Goal: Find contact information

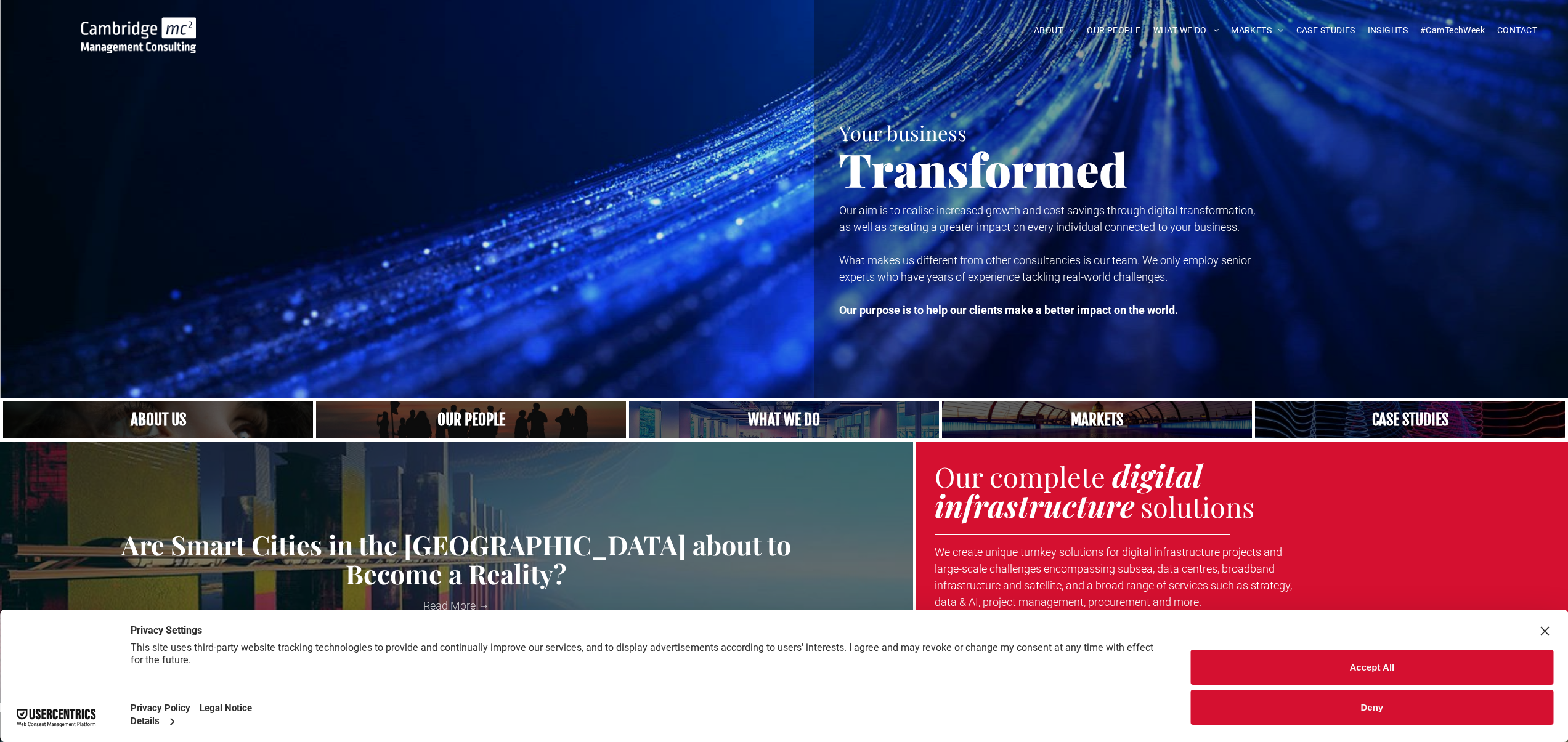
click at [1067, 140] on link "CAREERS" at bounding box center [1108, 144] width 143 height 32
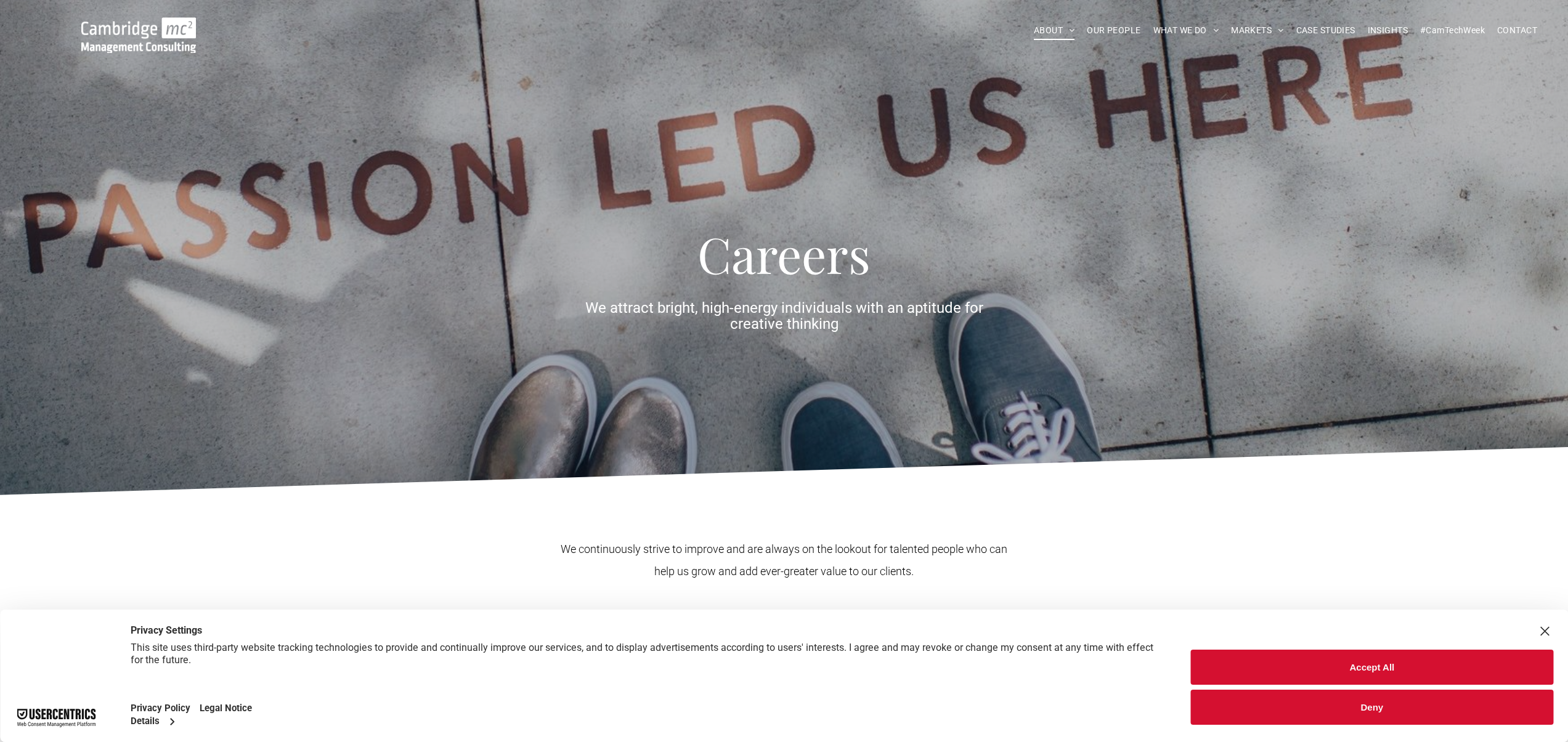
click at [1358, 674] on button "Accept All" at bounding box center [1372, 668] width 362 height 35
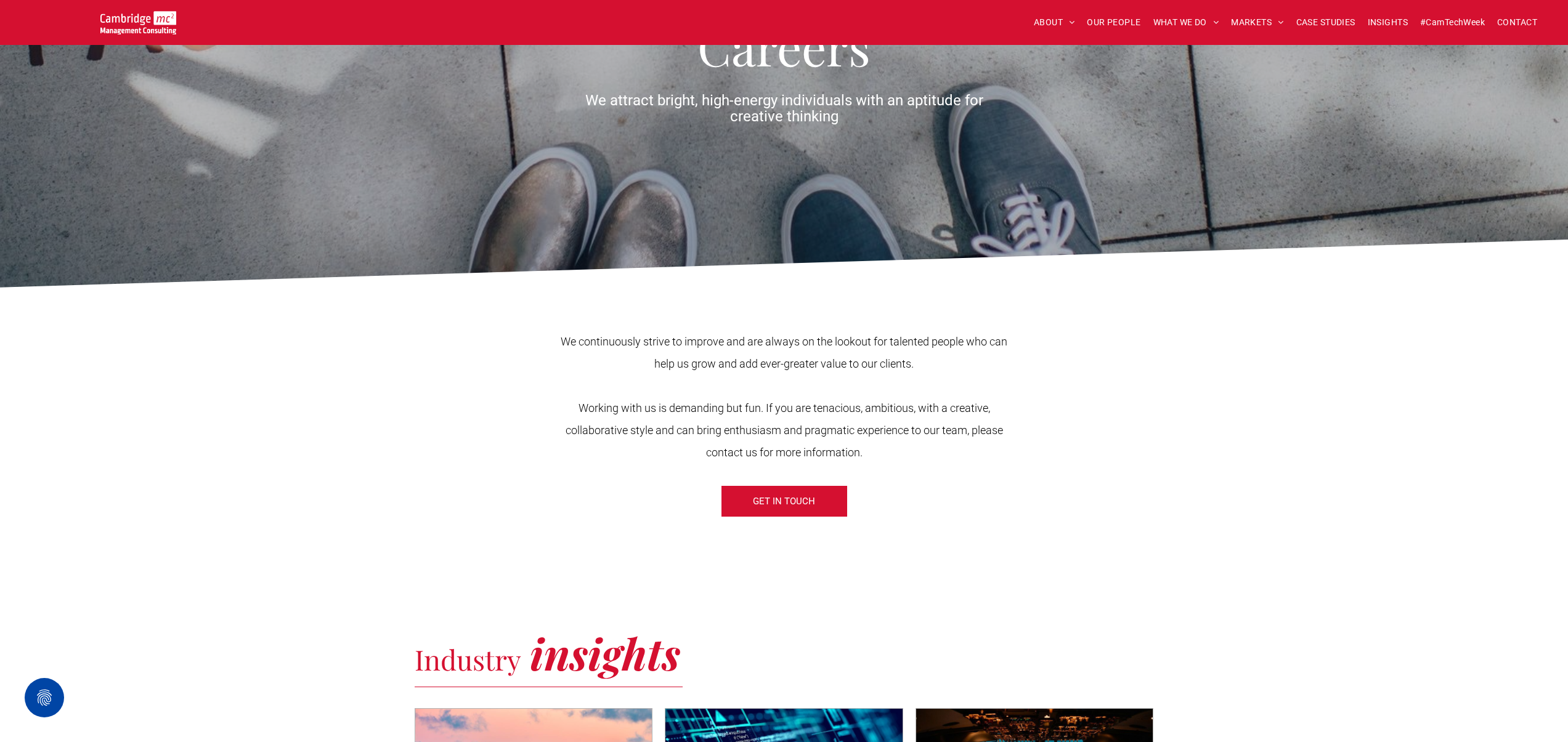
scroll to position [37, 0]
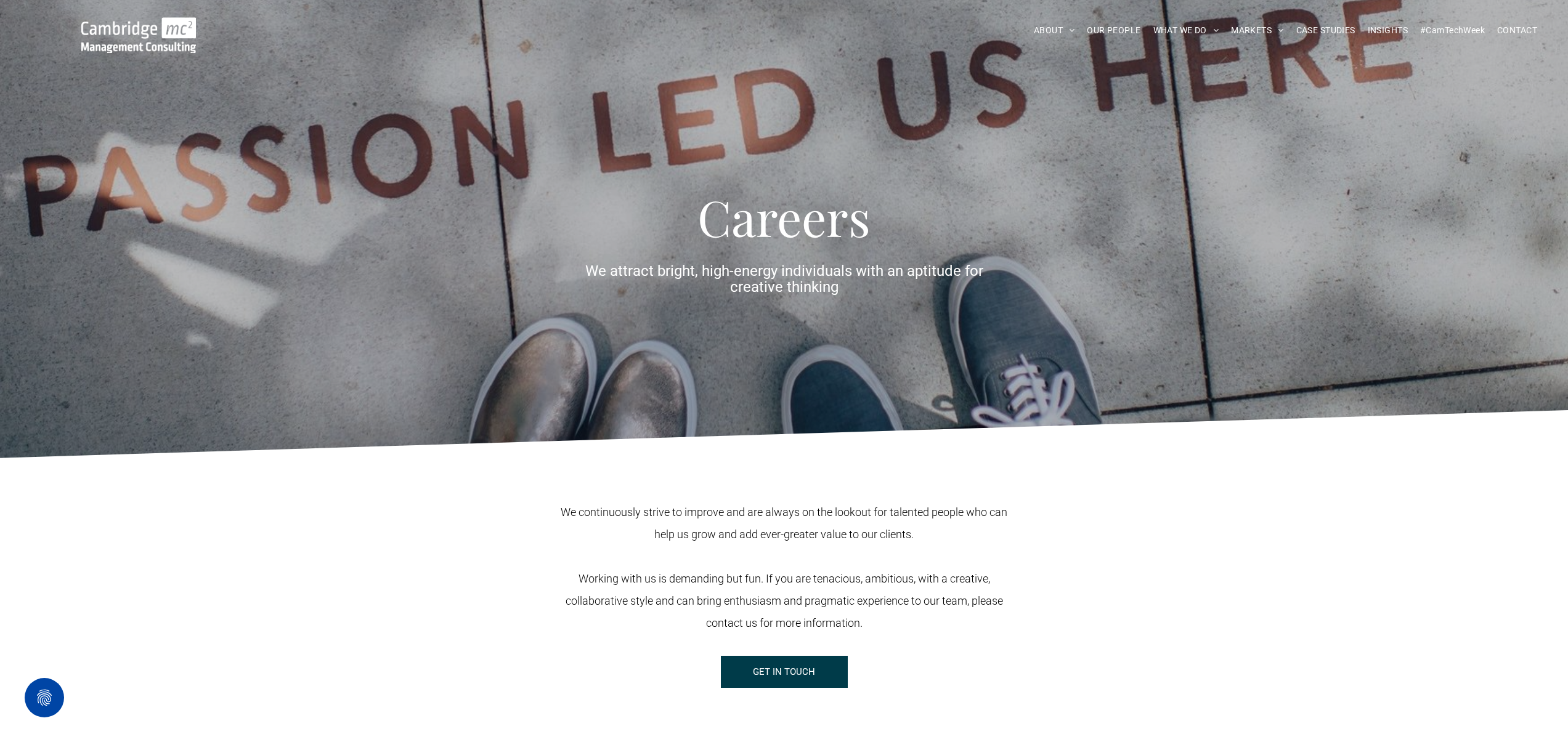
click at [747, 669] on link "GET IN TOUCH" at bounding box center [784, 672] width 127 height 32
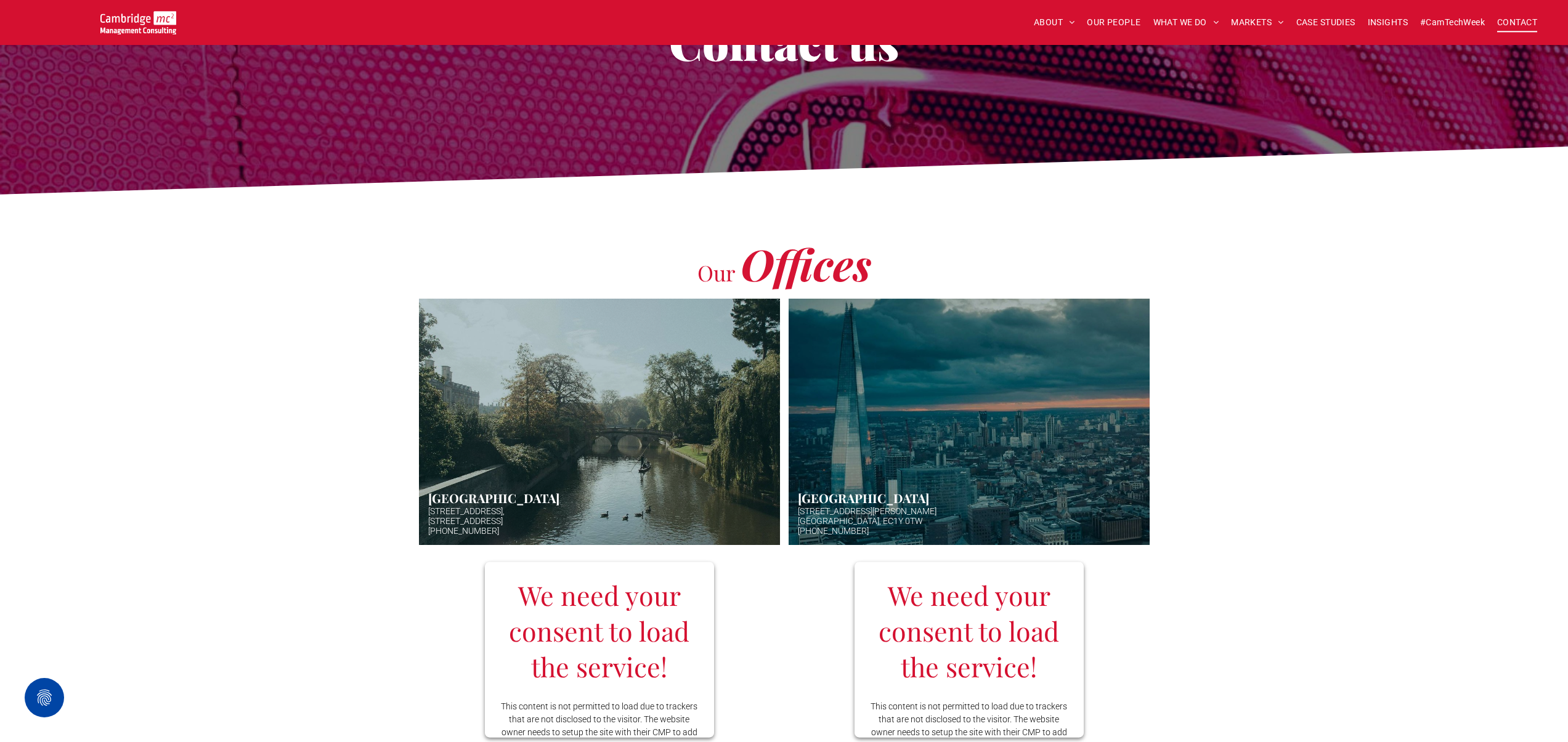
scroll to position [267, 0]
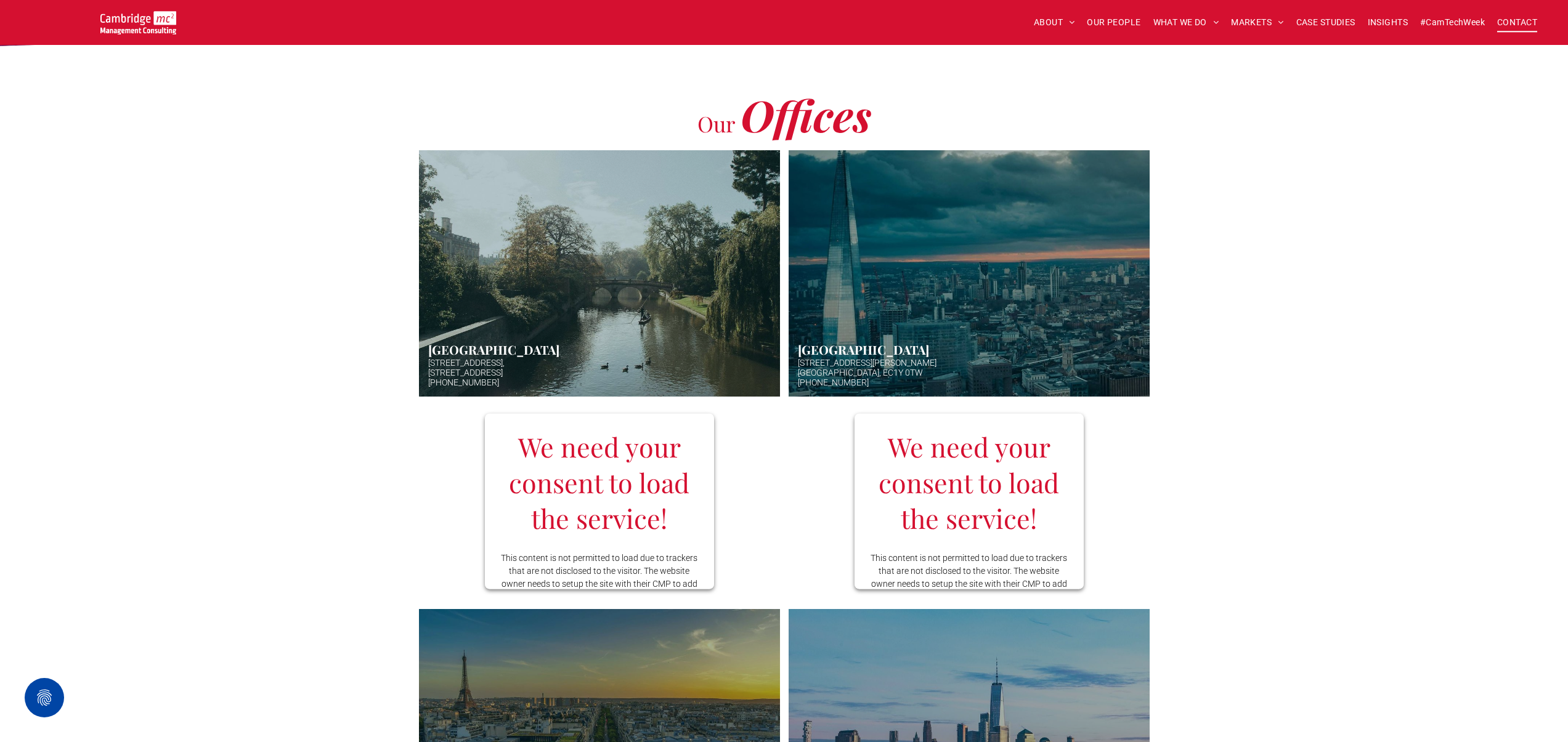
click at [945, 347] on link "Aerial photo of Tower Bridge, London. Thames snakes into distance. Hazy backgro…" at bounding box center [969, 273] width 382 height 261
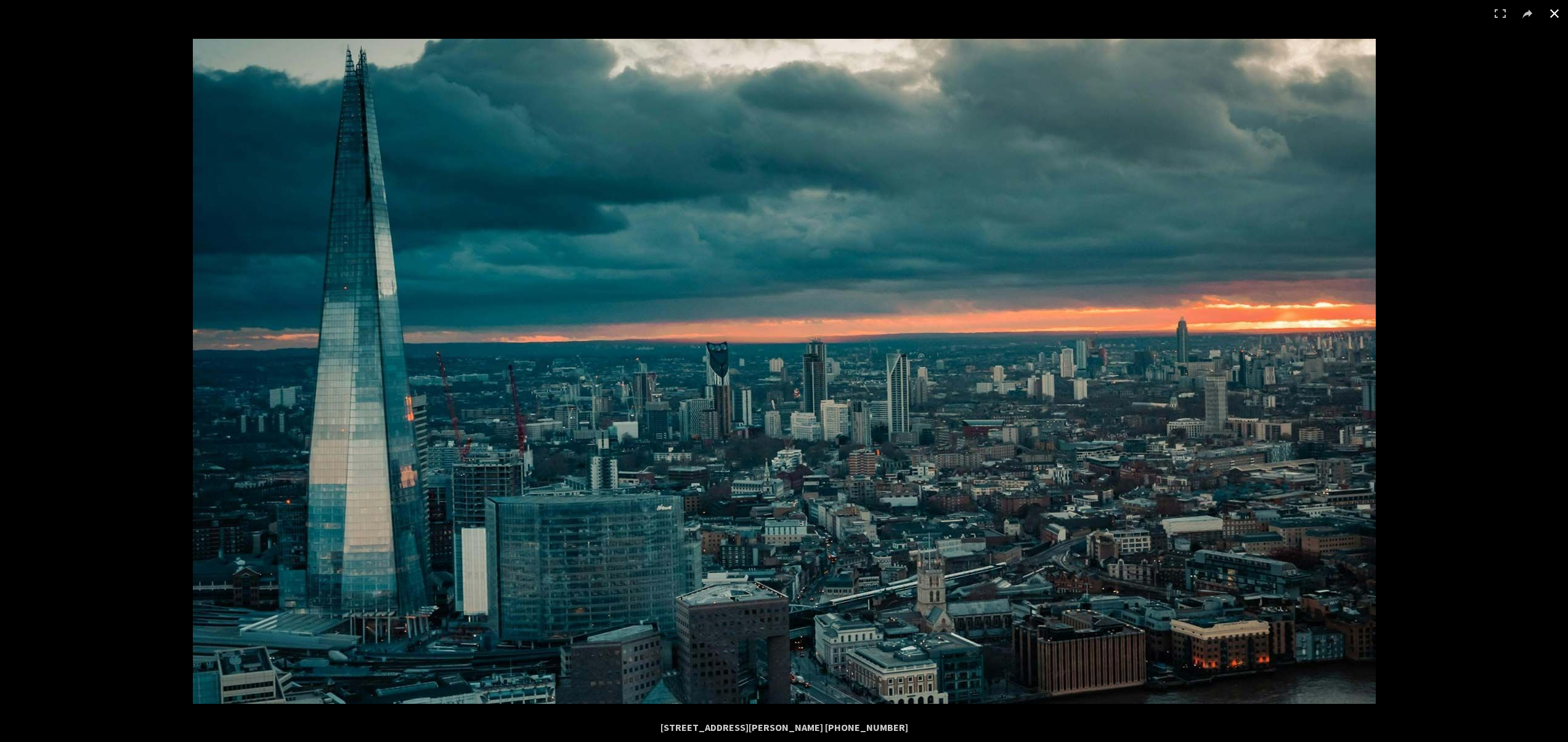
click at [1497, 306] on div at bounding box center [976, 410] width 1568 height 742
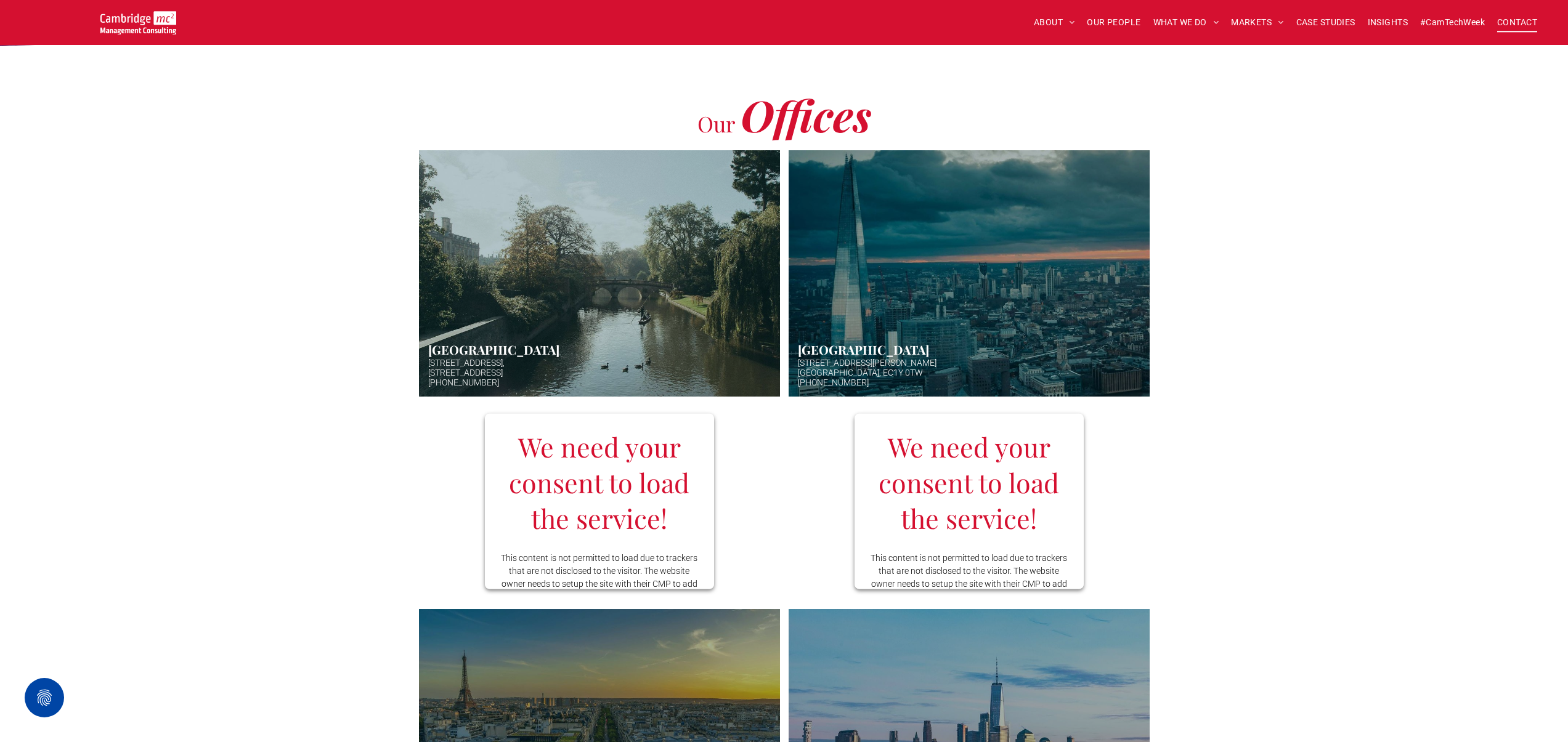
click at [997, 482] on h3 "We need your consent to load the service!" at bounding box center [968, 482] width 199 height 107
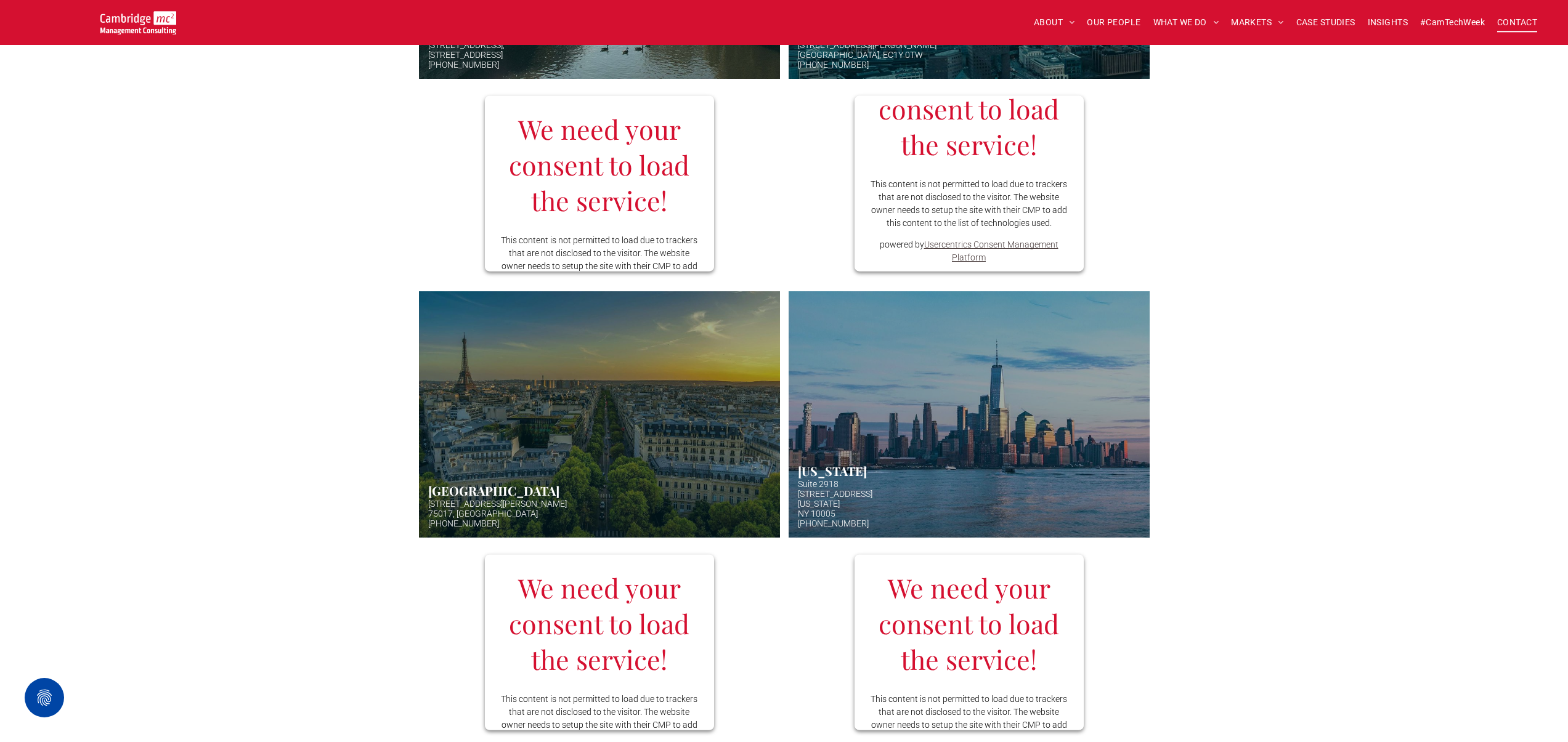
scroll to position [259, 0]
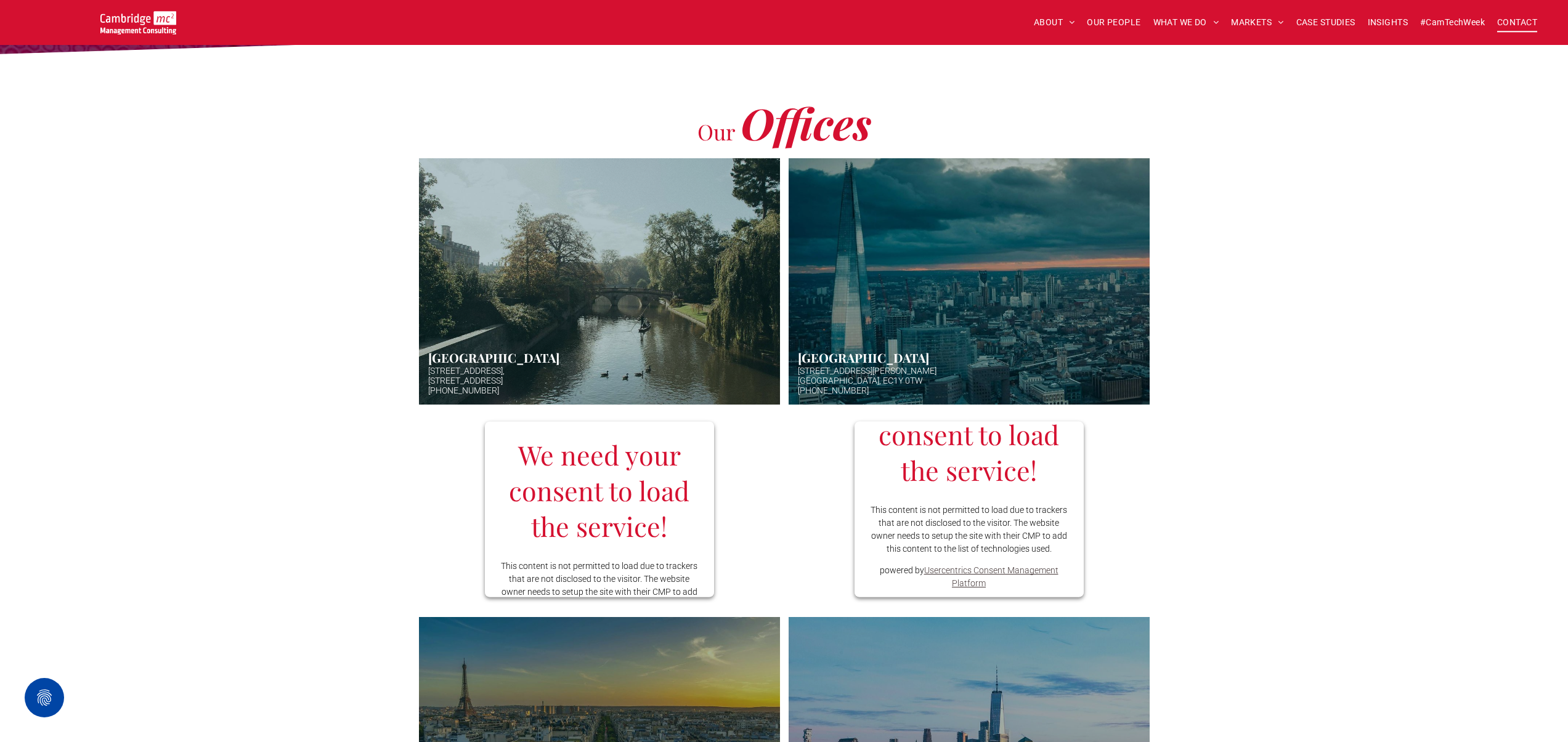
click at [986, 478] on div "We need your consent to load the service! We use to embed content that may coll…" at bounding box center [969, 509] width 229 height 176
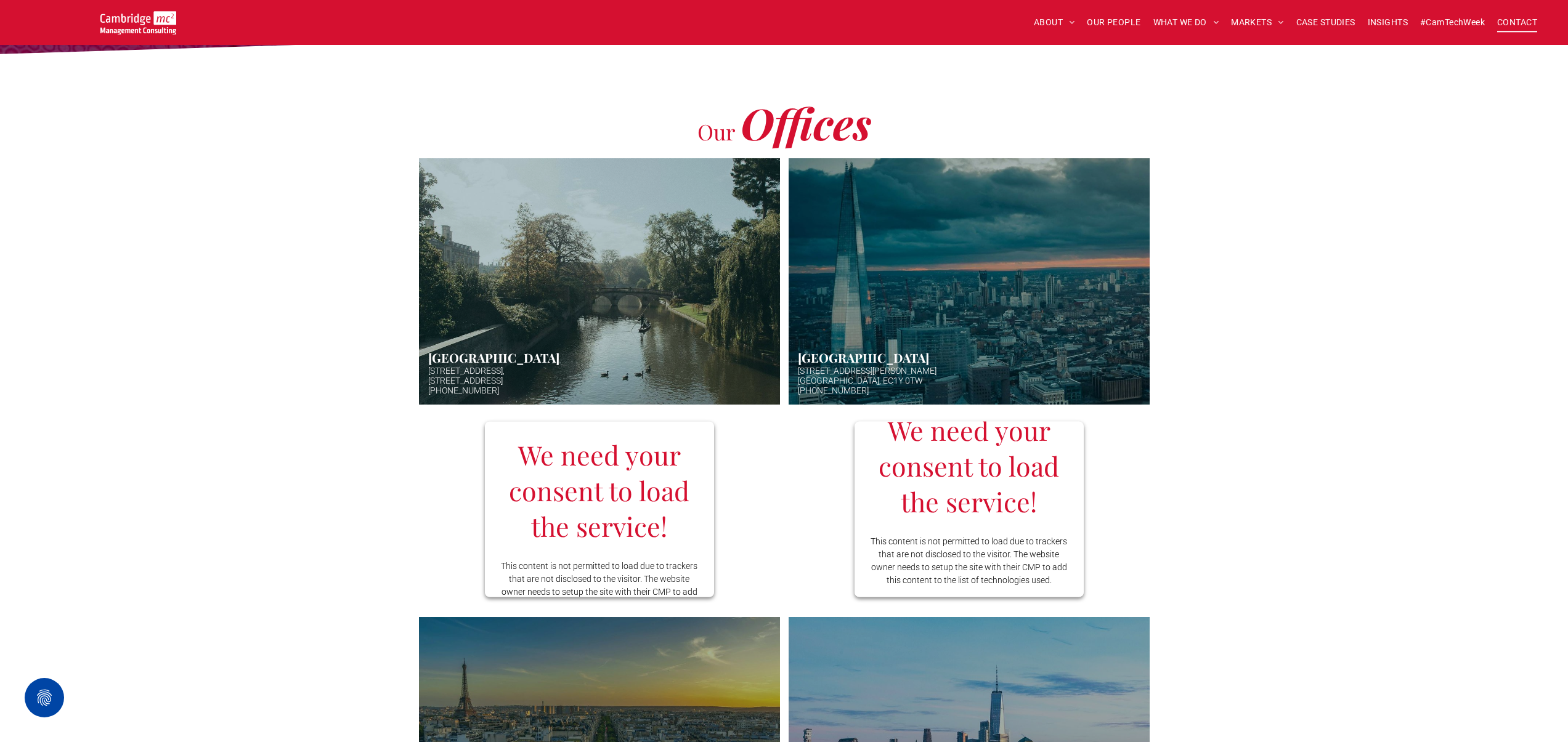
scroll to position [68, 0]
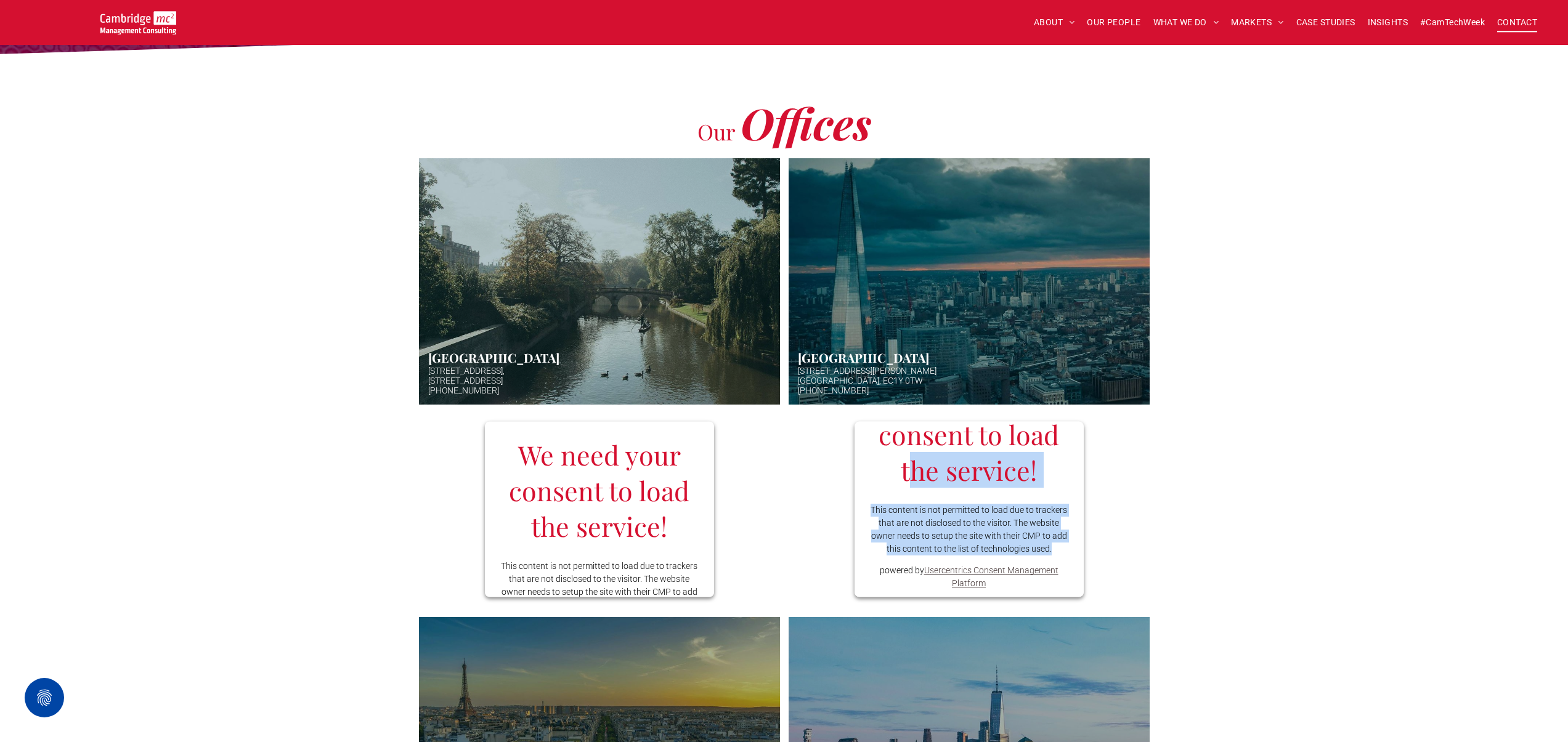
drag, startPoint x: 910, startPoint y: 460, endPoint x: 1013, endPoint y: 553, distance: 138.8
click at [1014, 553] on div "We need your consent to load the service! We use to embed content that may coll…" at bounding box center [969, 509] width 229 height 176
click at [1004, 527] on p "This content is not permitted to load due to trackers that are not disclosed to…" at bounding box center [968, 529] width 199 height 52
